Goal: Task Accomplishment & Management: Manage account settings

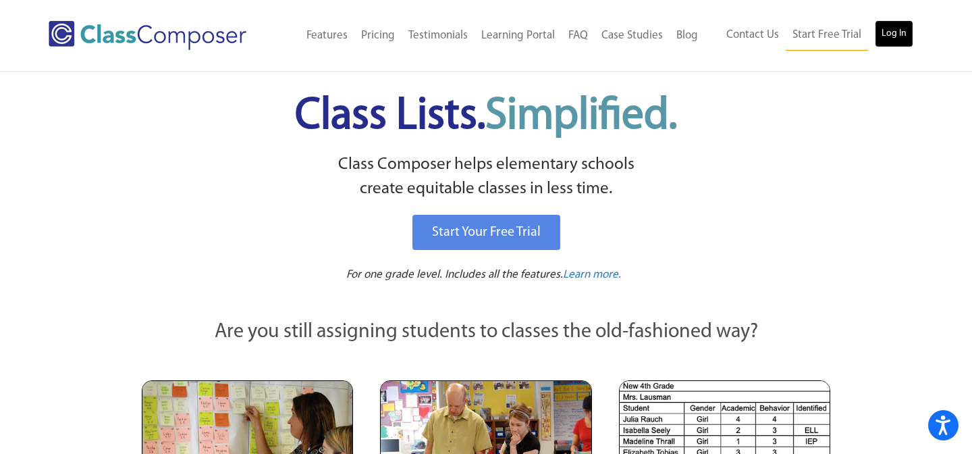
click at [898, 35] on link "Log In" at bounding box center [894, 33] width 38 height 27
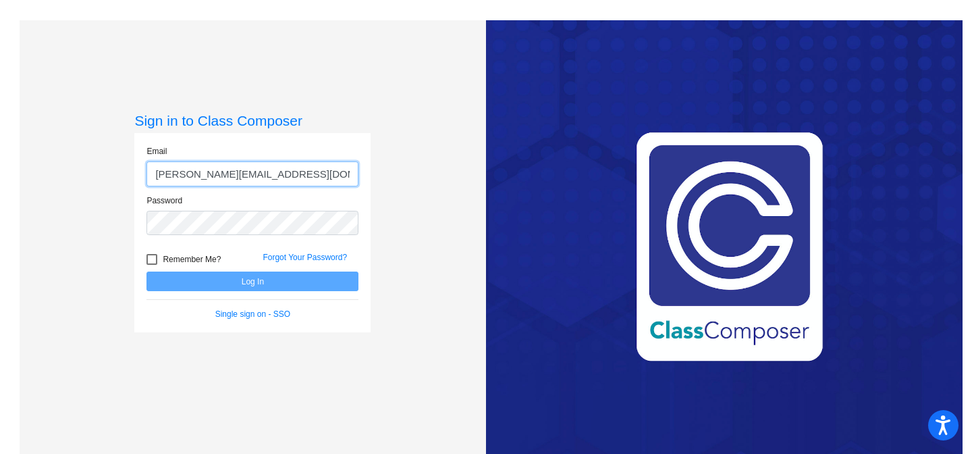
click at [280, 176] on input "[PERSON_NAME][EMAIL_ADDRESS][DOMAIN_NAME]" at bounding box center [252, 173] width 212 height 25
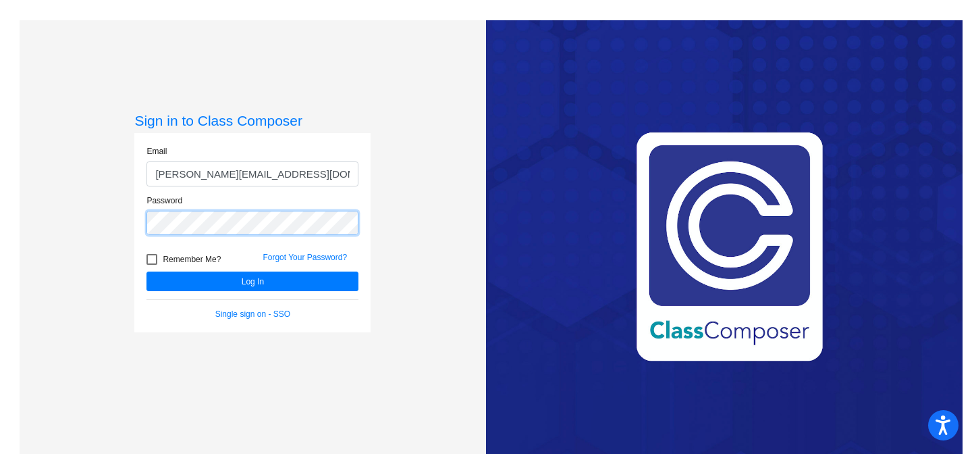
click at [146, 271] on button "Log In" at bounding box center [252, 281] width 212 height 20
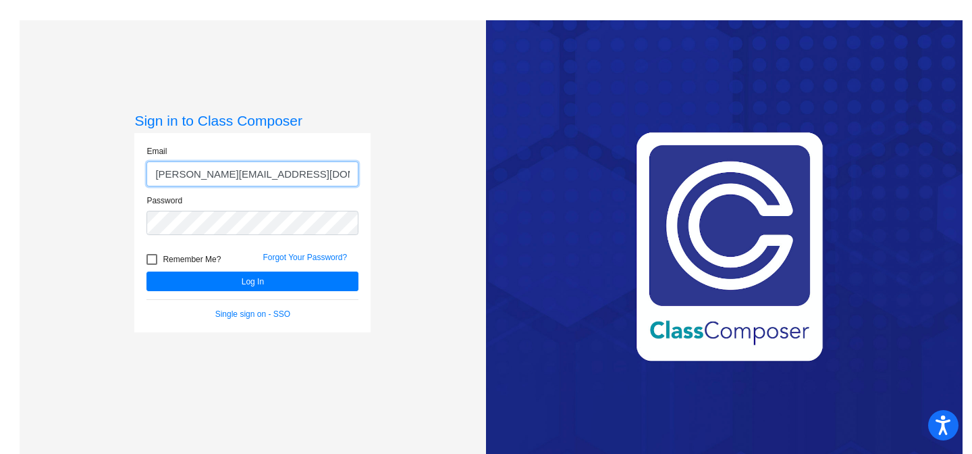
click at [227, 178] on input "[PERSON_NAME][EMAIL_ADDRESS][DOMAIN_NAME]" at bounding box center [252, 173] width 212 height 25
type input "[PERSON_NAME][EMAIL_ADDRESS][PERSON_NAME][DOMAIN_NAME]"
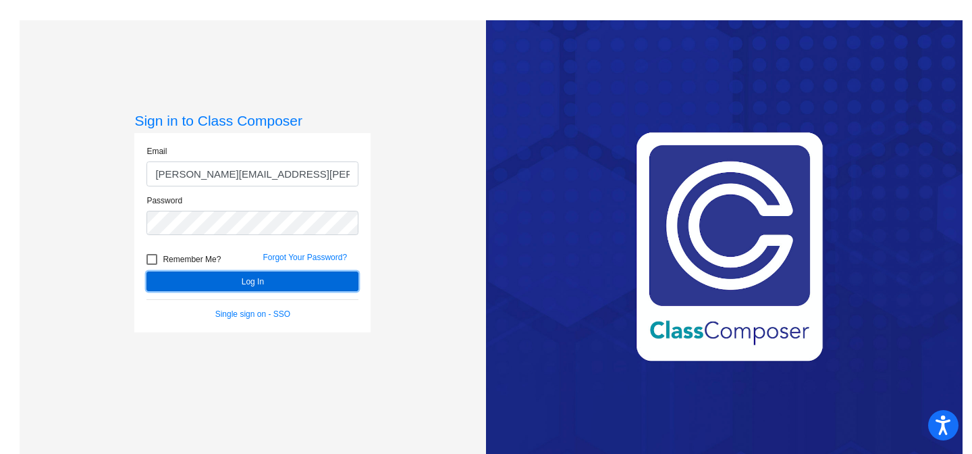
click at [204, 277] on button "Log In" at bounding box center [252, 281] width 212 height 20
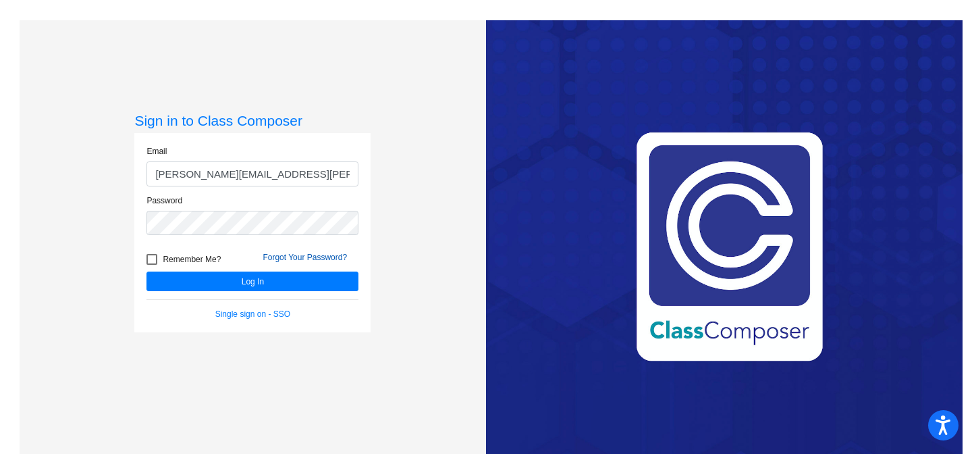
click at [300, 256] on link "Forgot Your Password?" at bounding box center [305, 256] width 84 height 9
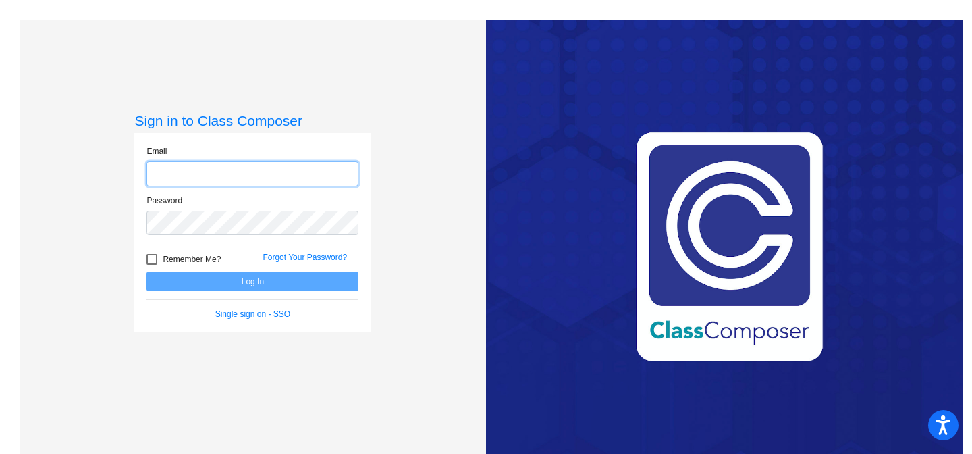
click at [220, 176] on input "email" at bounding box center [252, 173] width 212 height 25
type input "s"
type input "[EMAIL_ADDRESS][DOMAIN_NAME]"
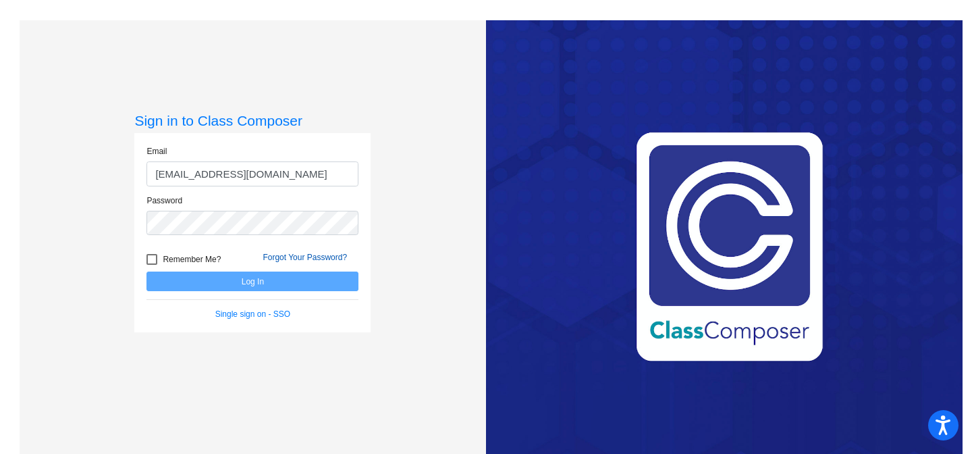
click at [316, 259] on link "Forgot Your Password?" at bounding box center [305, 256] width 84 height 9
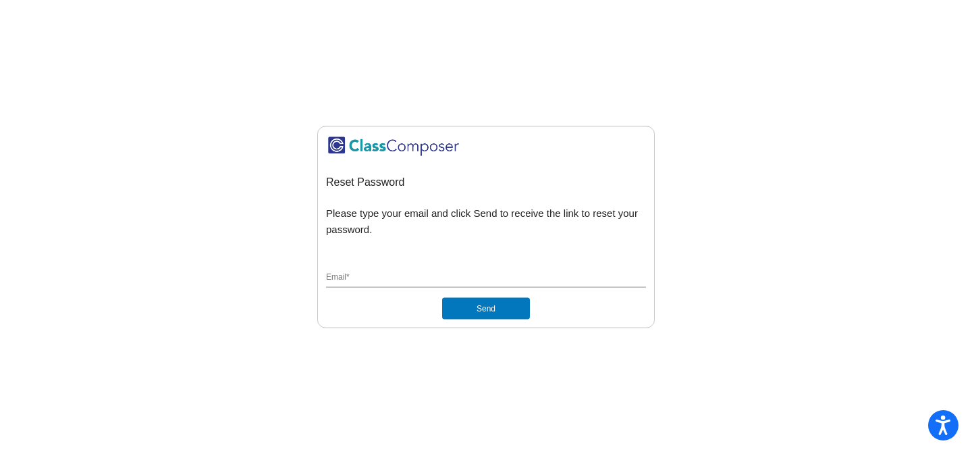
click at [402, 284] on div "Email *" at bounding box center [486, 275] width 320 height 26
click at [402, 271] on input "Email *" at bounding box center [486, 277] width 320 height 12
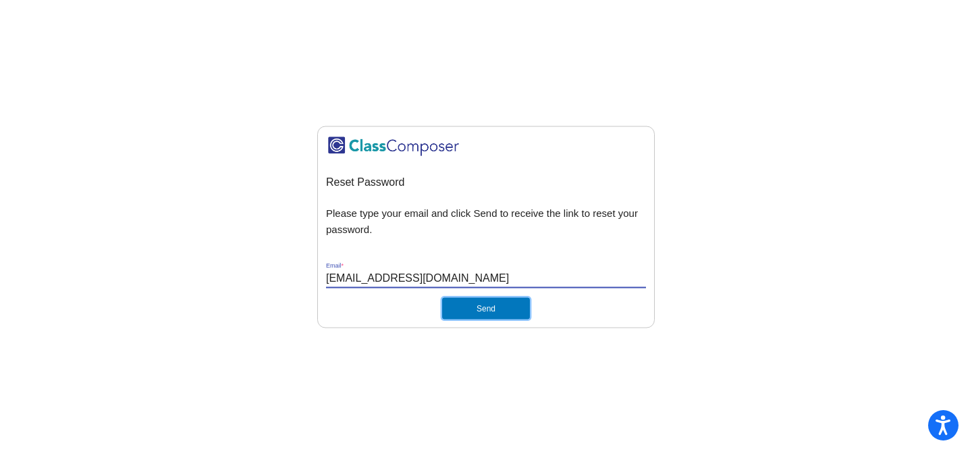
click at [487, 302] on button "Send" at bounding box center [486, 308] width 88 height 22
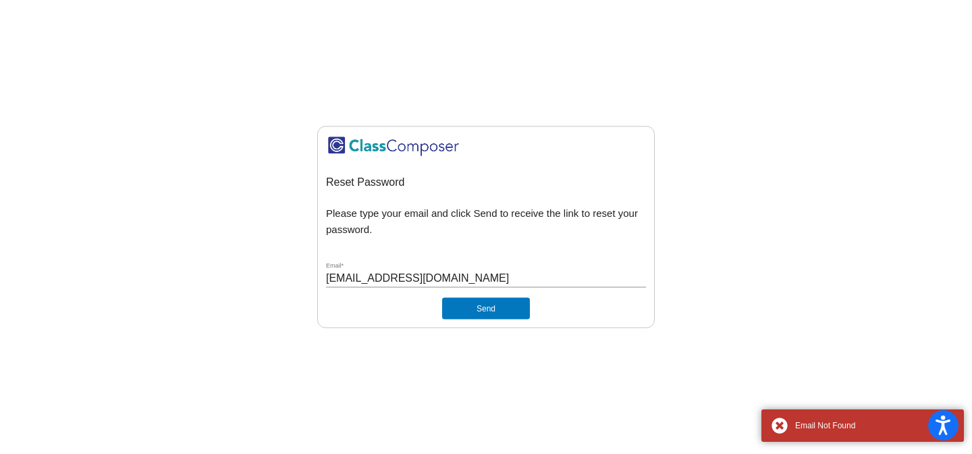
click at [376, 276] on input "[EMAIL_ADDRESS][DOMAIN_NAME]" at bounding box center [486, 277] width 320 height 12
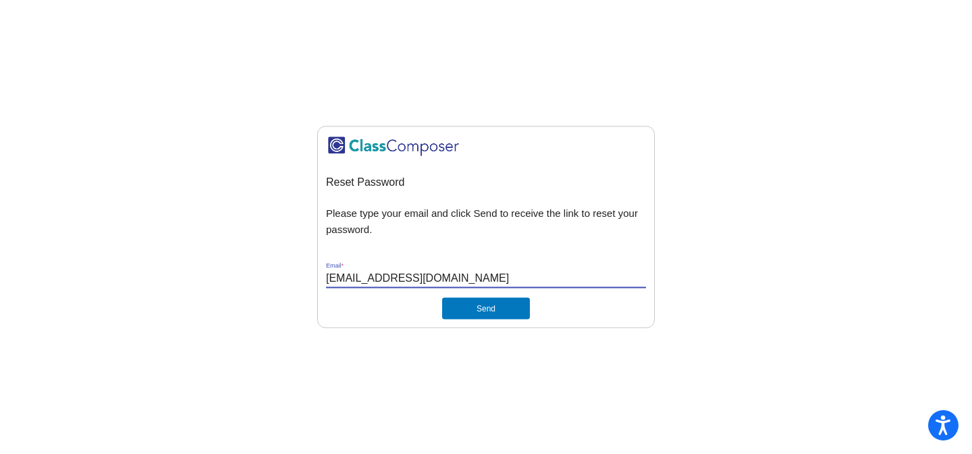
click at [376, 276] on input "coutsicosa@mysaddleback.org" at bounding box center [486, 277] width 320 height 12
type input "[PERSON_NAME][EMAIL_ADDRESS][DOMAIN_NAME]"
click at [475, 312] on button "Send" at bounding box center [486, 308] width 88 height 22
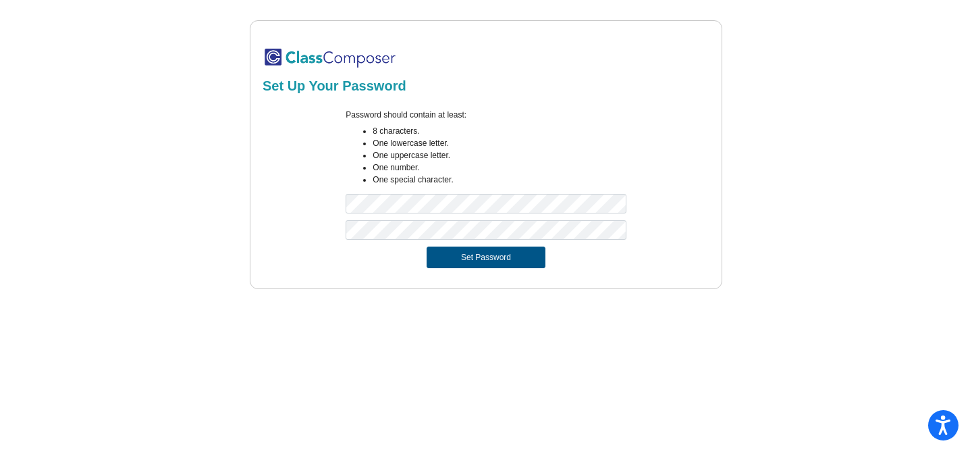
click at [519, 257] on button "Set Password" at bounding box center [486, 257] width 119 height 22
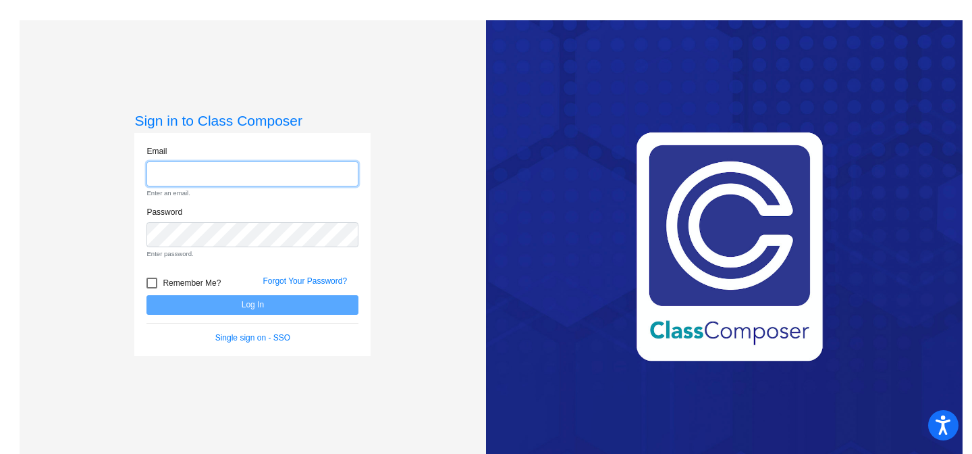
click at [266, 162] on input "email" at bounding box center [252, 173] width 212 height 25
type input "alexis.coutsicos@svusd.org"
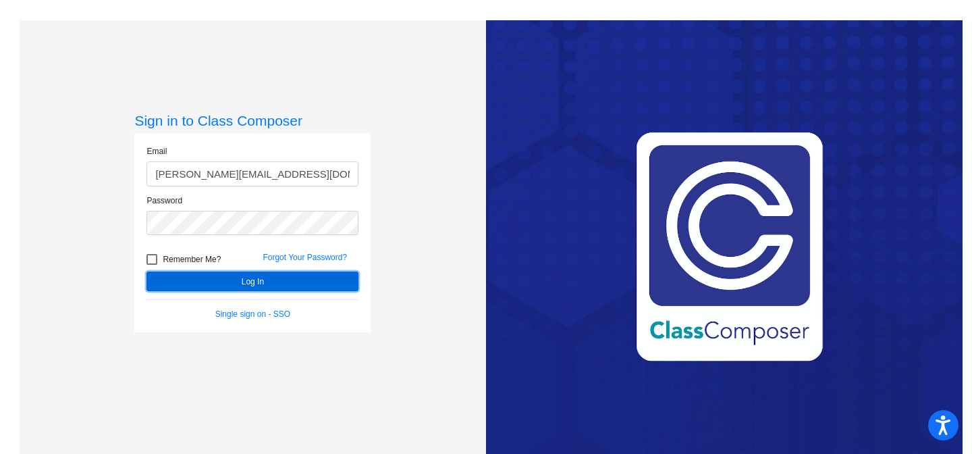
click at [281, 286] on button "Log In" at bounding box center [252, 281] width 212 height 20
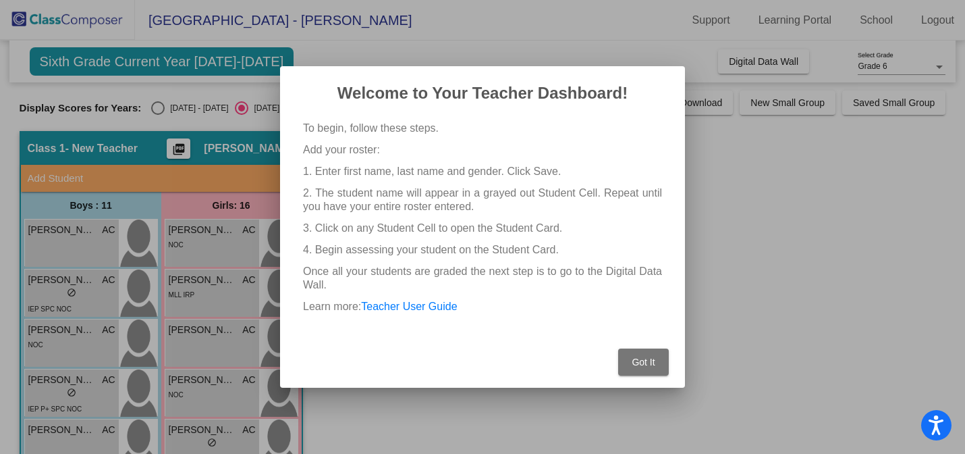
click at [651, 361] on span "Got It" at bounding box center [643, 361] width 23 height 11
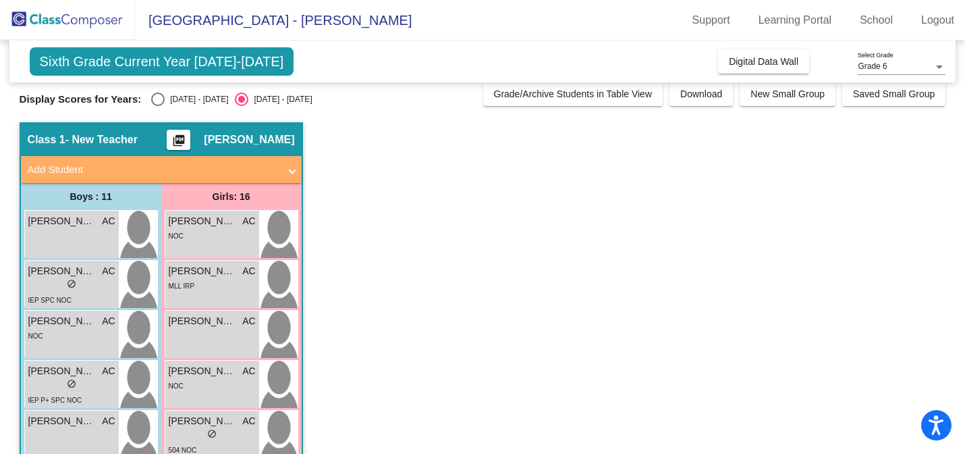
scroll to position [7, 0]
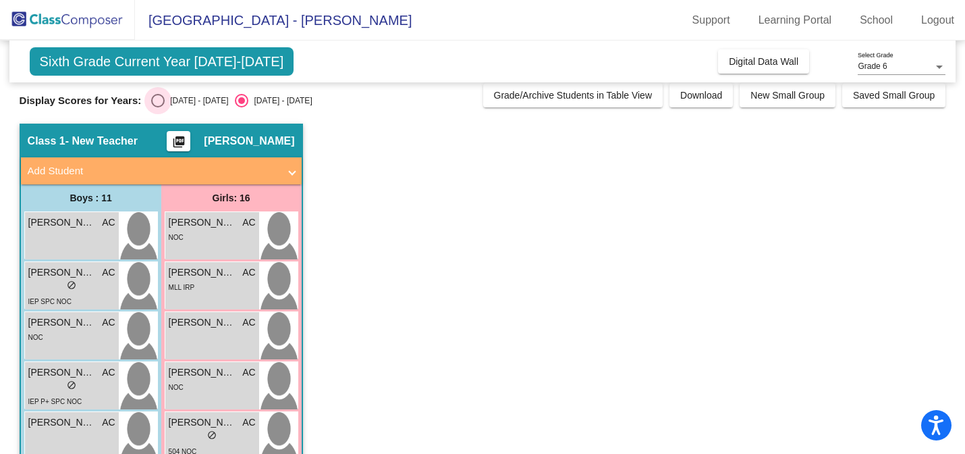
click at [157, 101] on div "Select an option" at bounding box center [158, 101] width 14 height 14
click at [157, 107] on input "2024 - 2025" at bounding box center [157, 107] width 1 height 1
radio input "true"
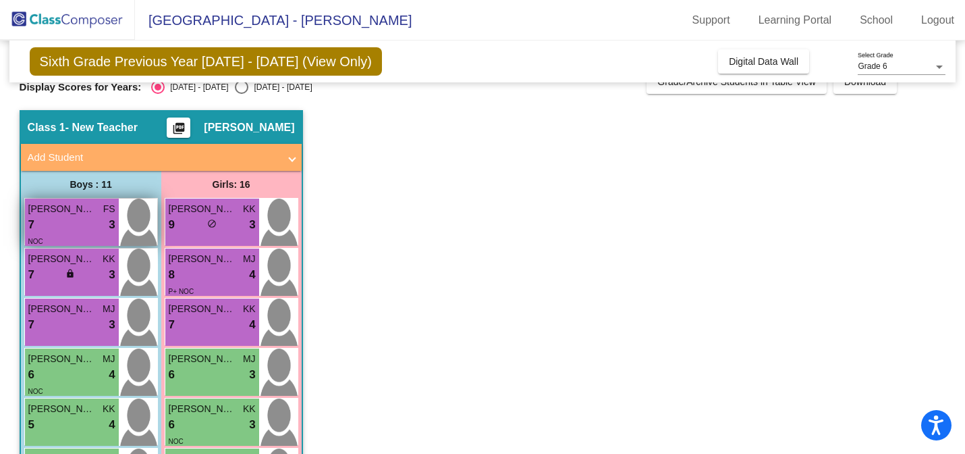
scroll to position [0, 0]
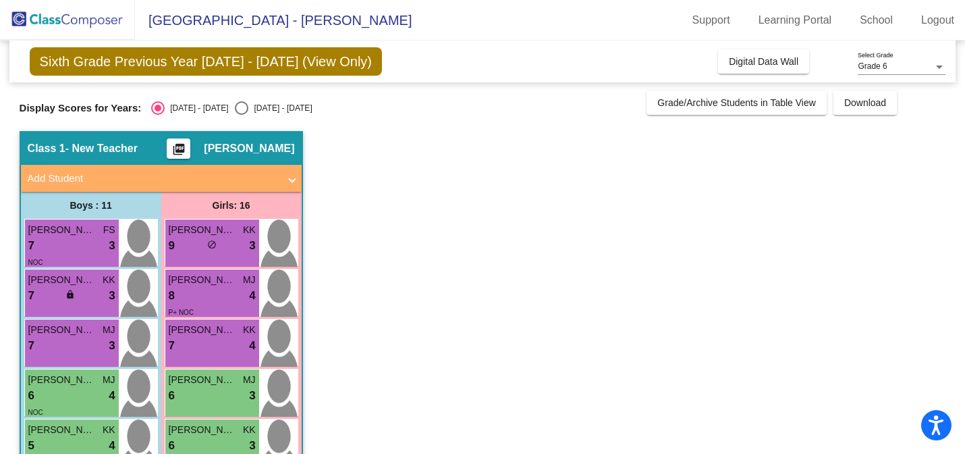
click at [235, 107] on div "Select an option" at bounding box center [242, 108] width 14 height 14
click at [241, 115] on input "2025 - 2026" at bounding box center [241, 115] width 1 height 1
radio input "true"
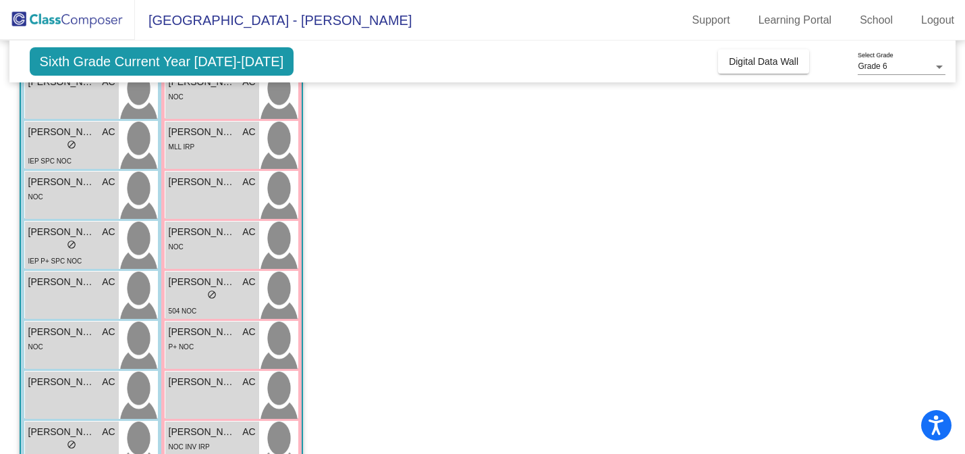
scroll to position [153, 0]
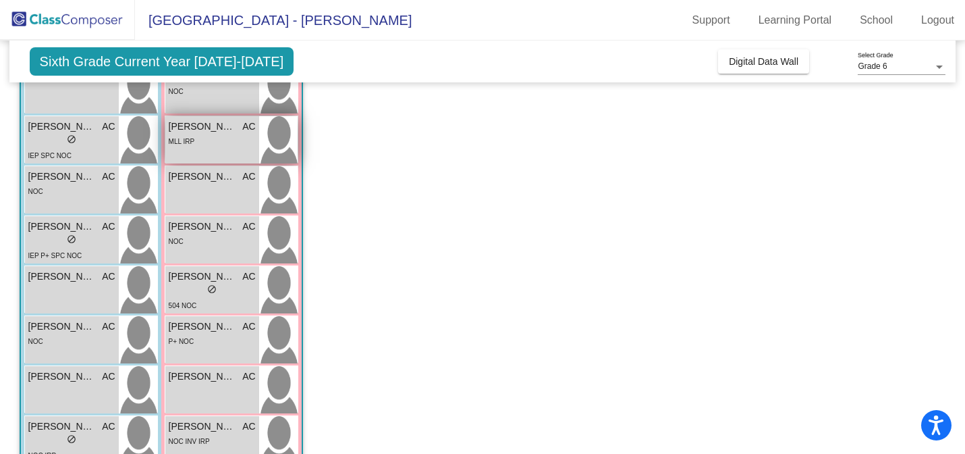
click at [219, 151] on div "Amy Du AC lock do_not_disturb_alt MLL IRP" at bounding box center [212, 139] width 94 height 47
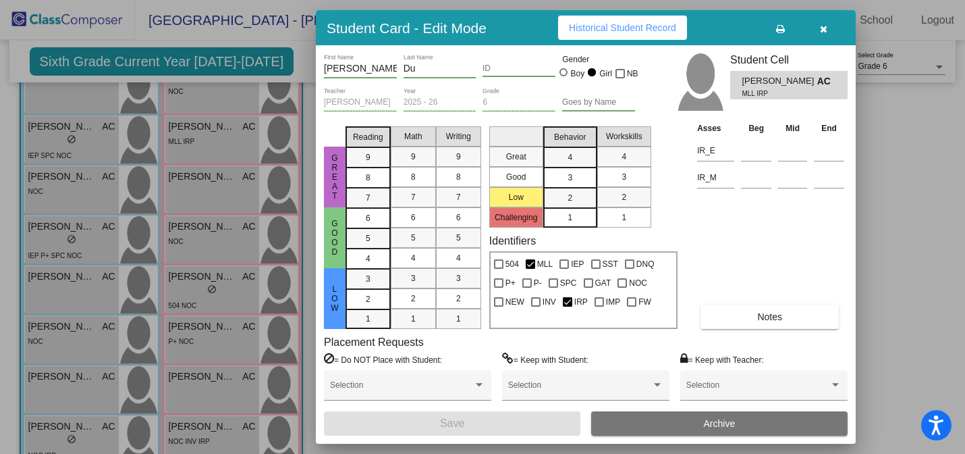
scroll to position [0, 0]
click at [637, 36] on button "Historical Student Record" at bounding box center [622, 28] width 129 height 24
